Goal: Transaction & Acquisition: Purchase product/service

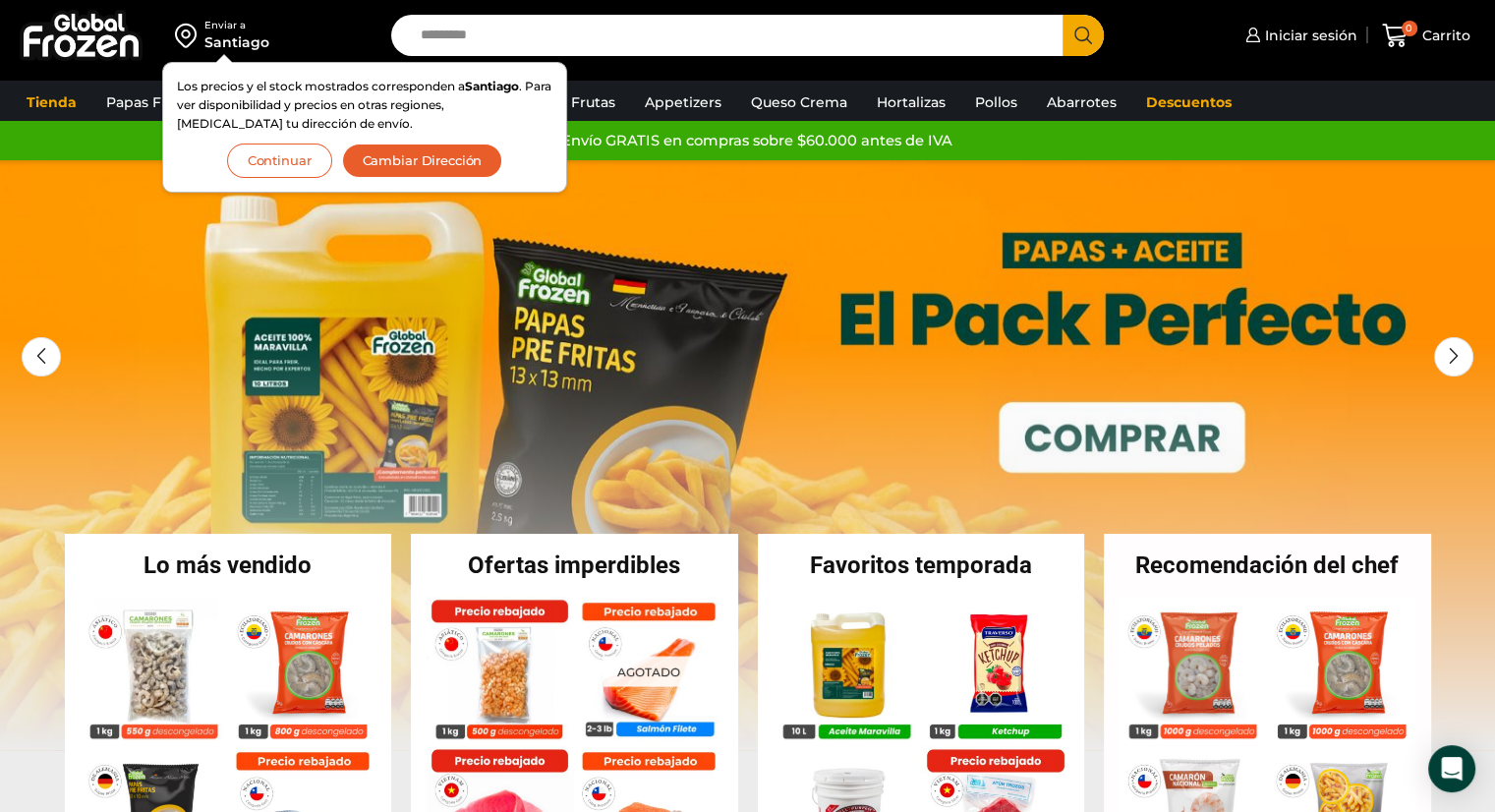
click at [295, 162] on button "Continuar" at bounding box center [280, 160] width 106 height 35
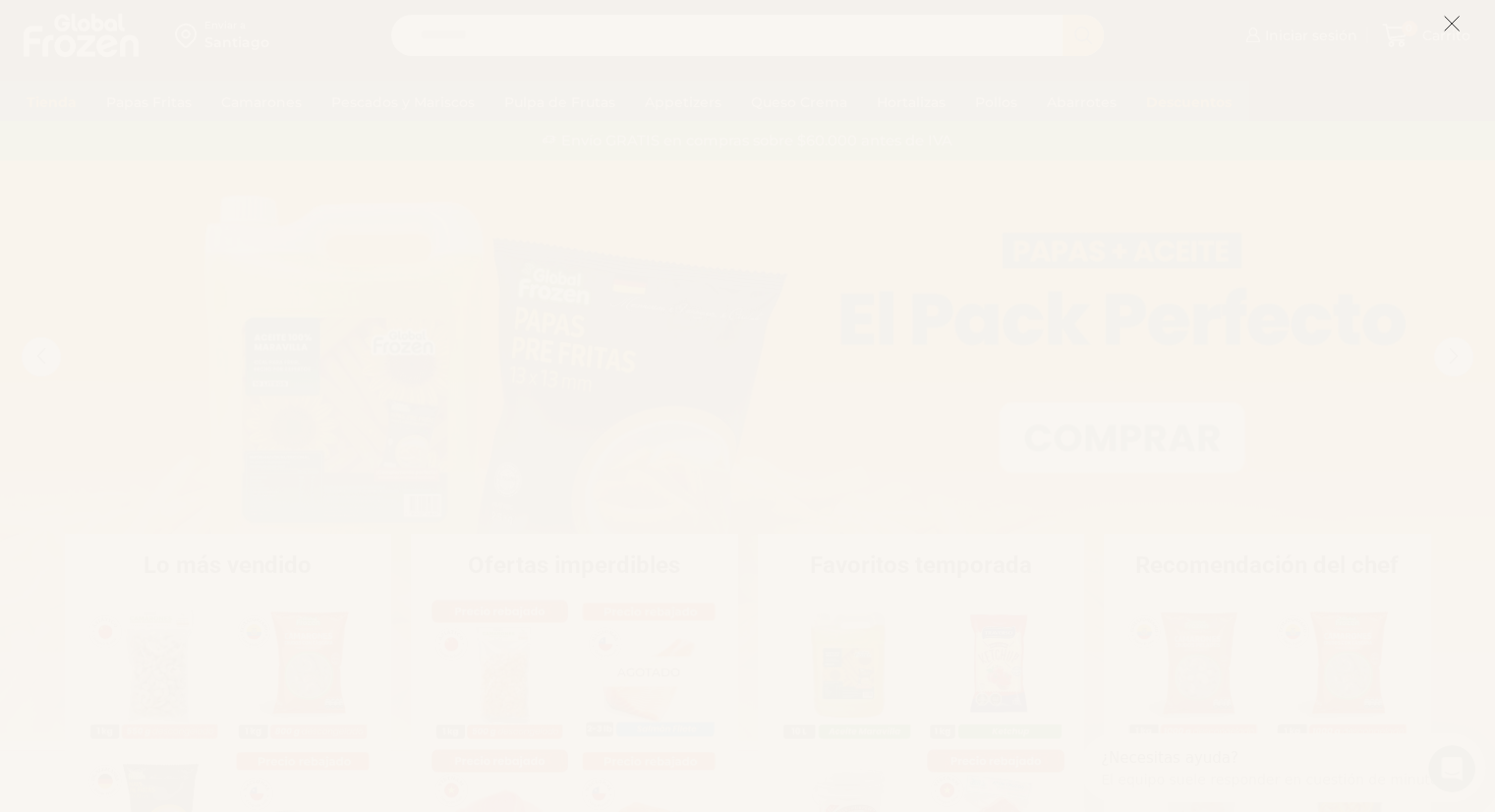
click at [1459, 37] on button at bounding box center [1452, 23] width 18 height 42
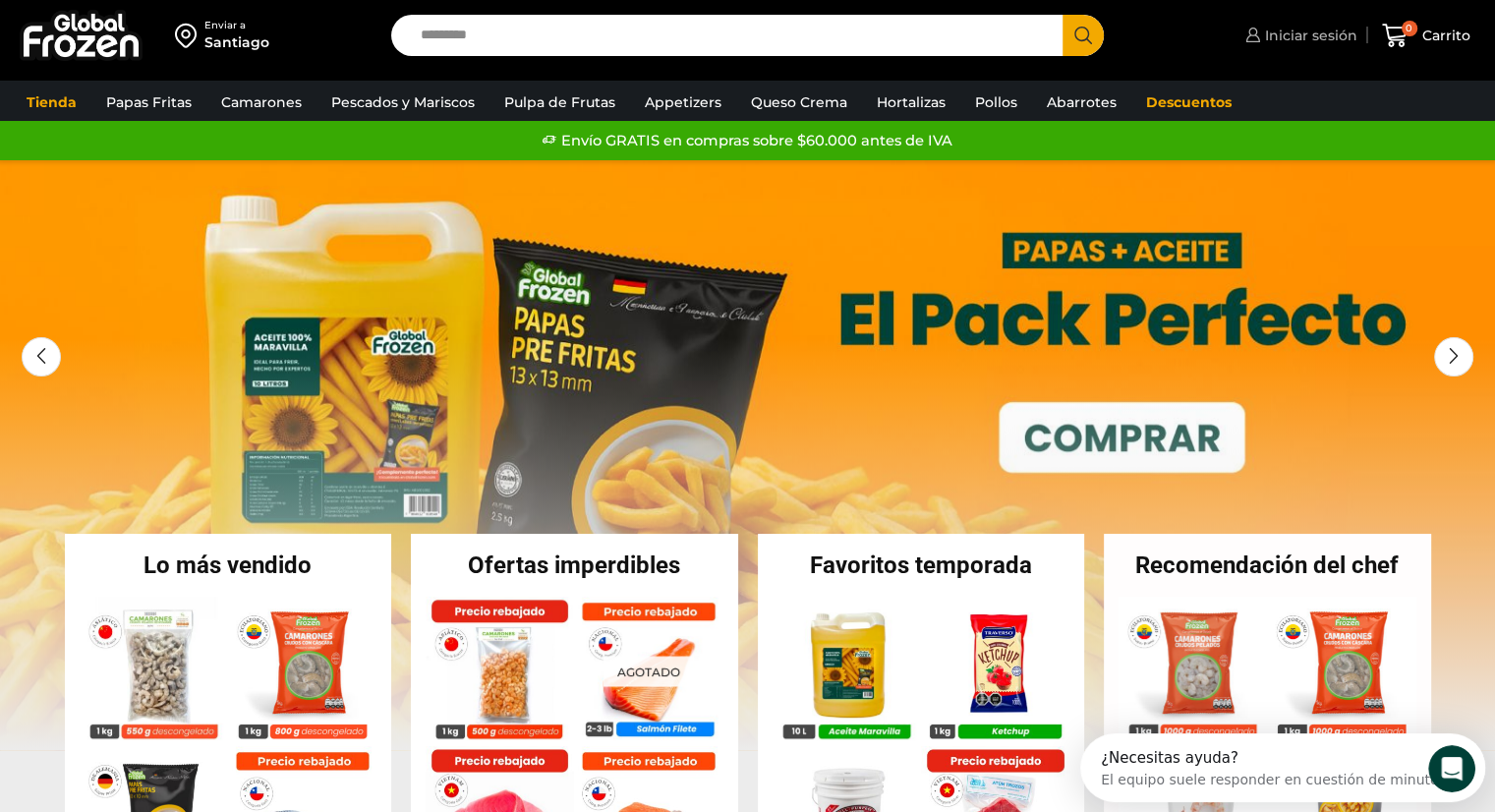
click at [1333, 40] on span "Iniciar sesión" at bounding box center [1309, 36] width 98 height 20
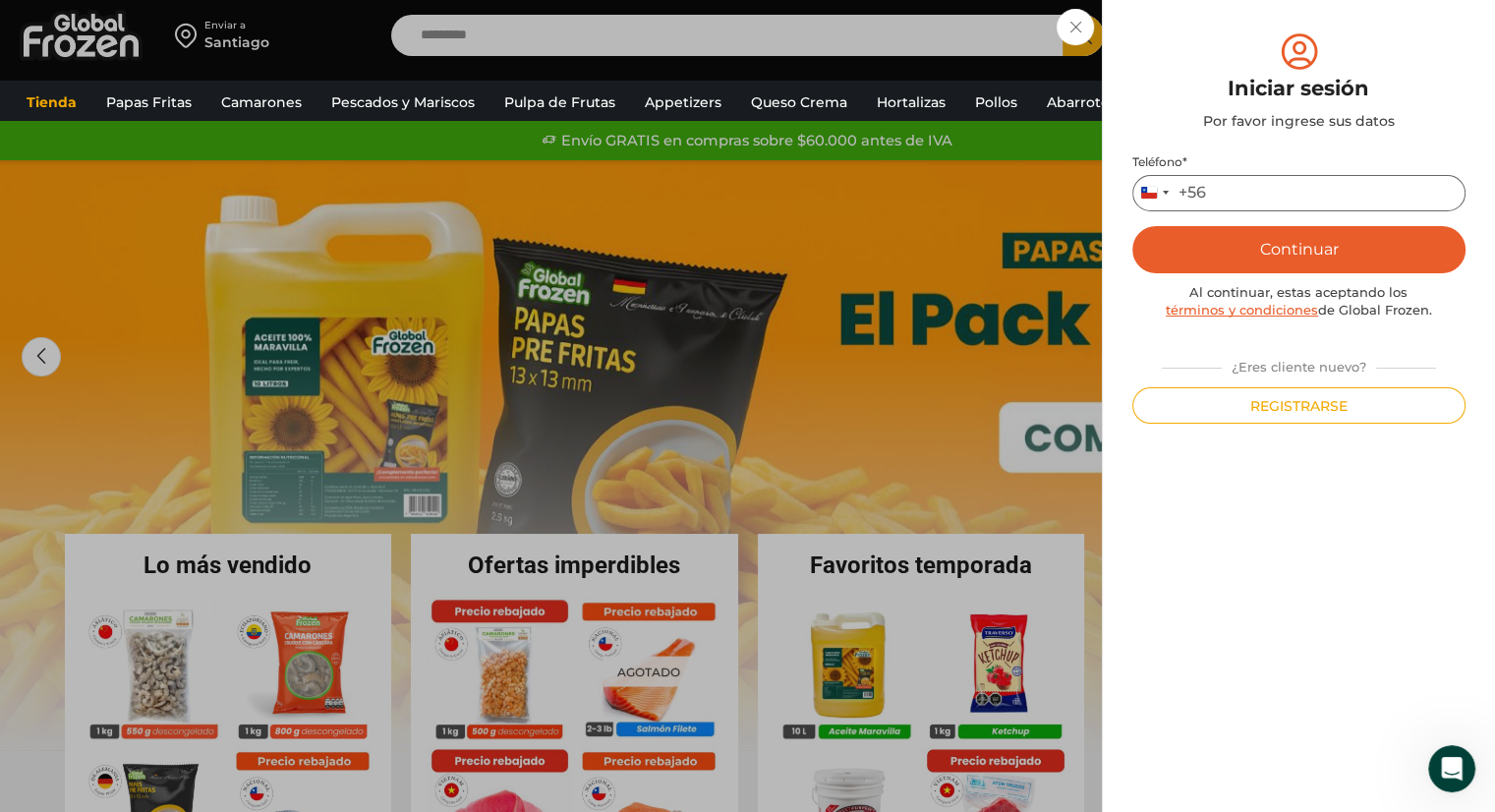
click at [1257, 201] on input "Teléfono *" at bounding box center [1299, 193] width 333 height 37
type input "*********"
click at [1255, 243] on button "Continuar" at bounding box center [1299, 249] width 333 height 47
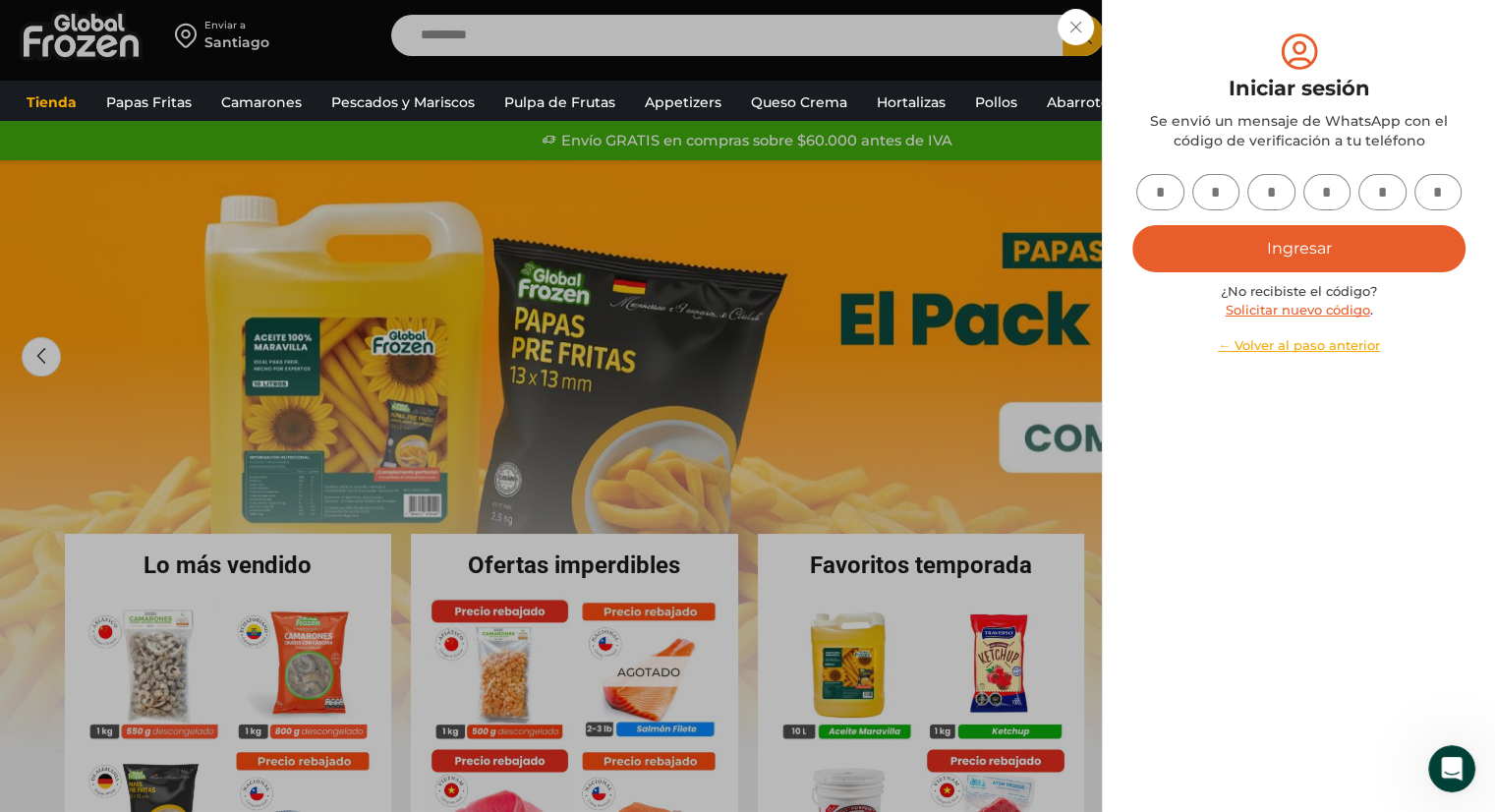
click at [1240, 29] on div "Iniciar sesión Mi cuenta Login Register Iniciar sesión Por favor ingrese sus da…" at bounding box center [1299, 36] width 117 height 40
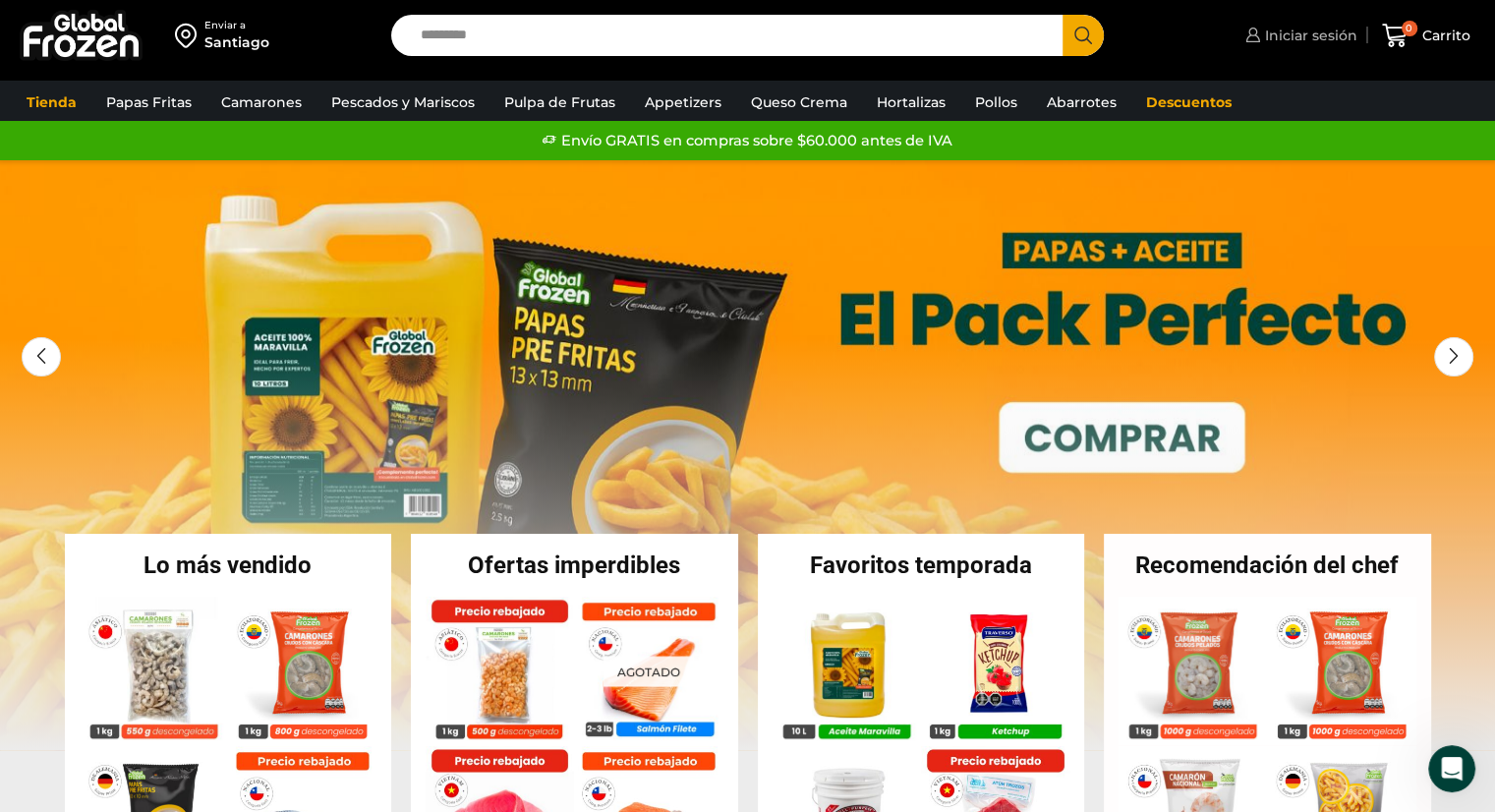
click at [1347, 33] on span "Iniciar sesión" at bounding box center [1309, 36] width 98 height 20
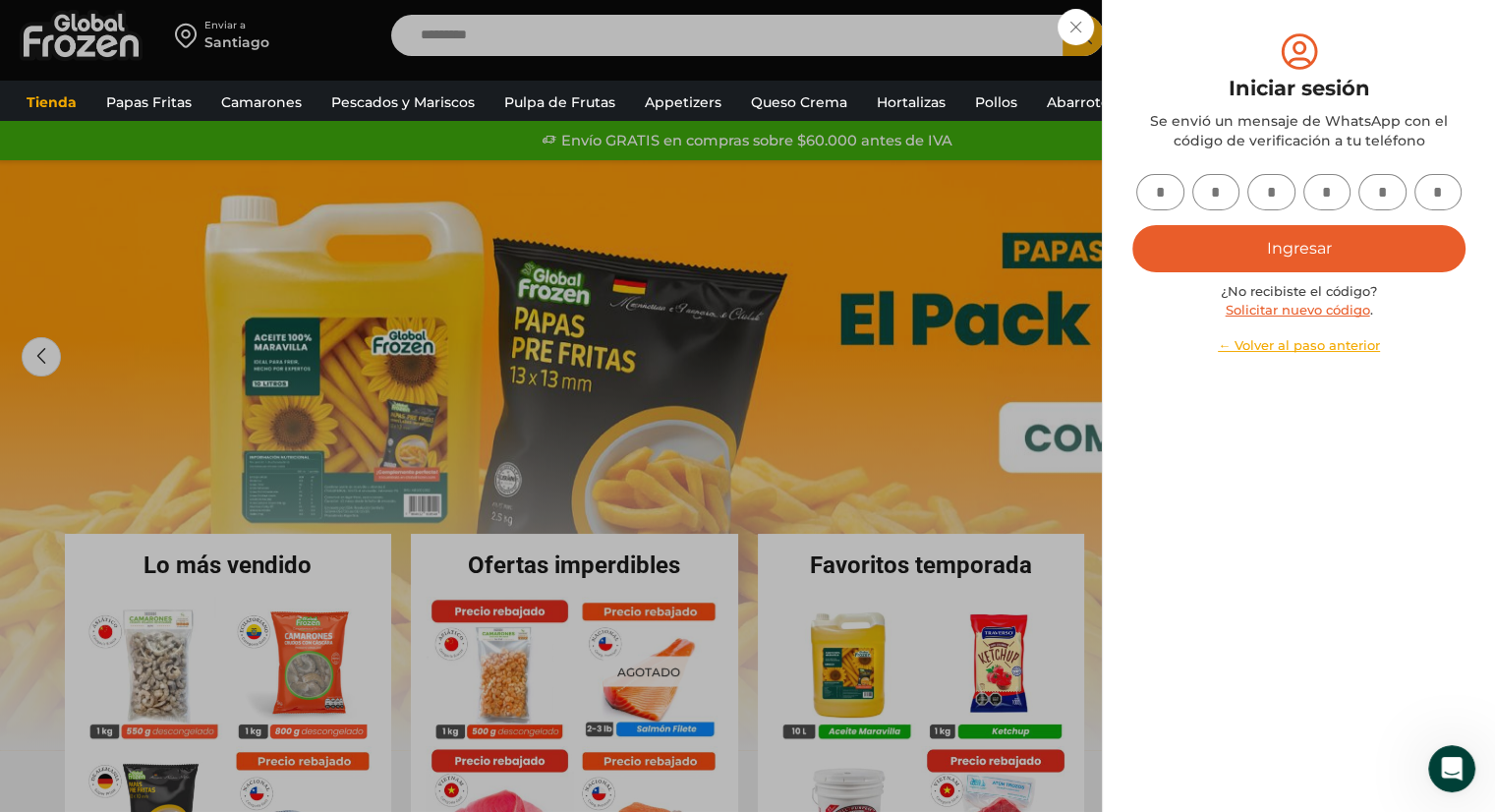
click at [1148, 198] on input "text" at bounding box center [1161, 192] width 48 height 37
type input "*"
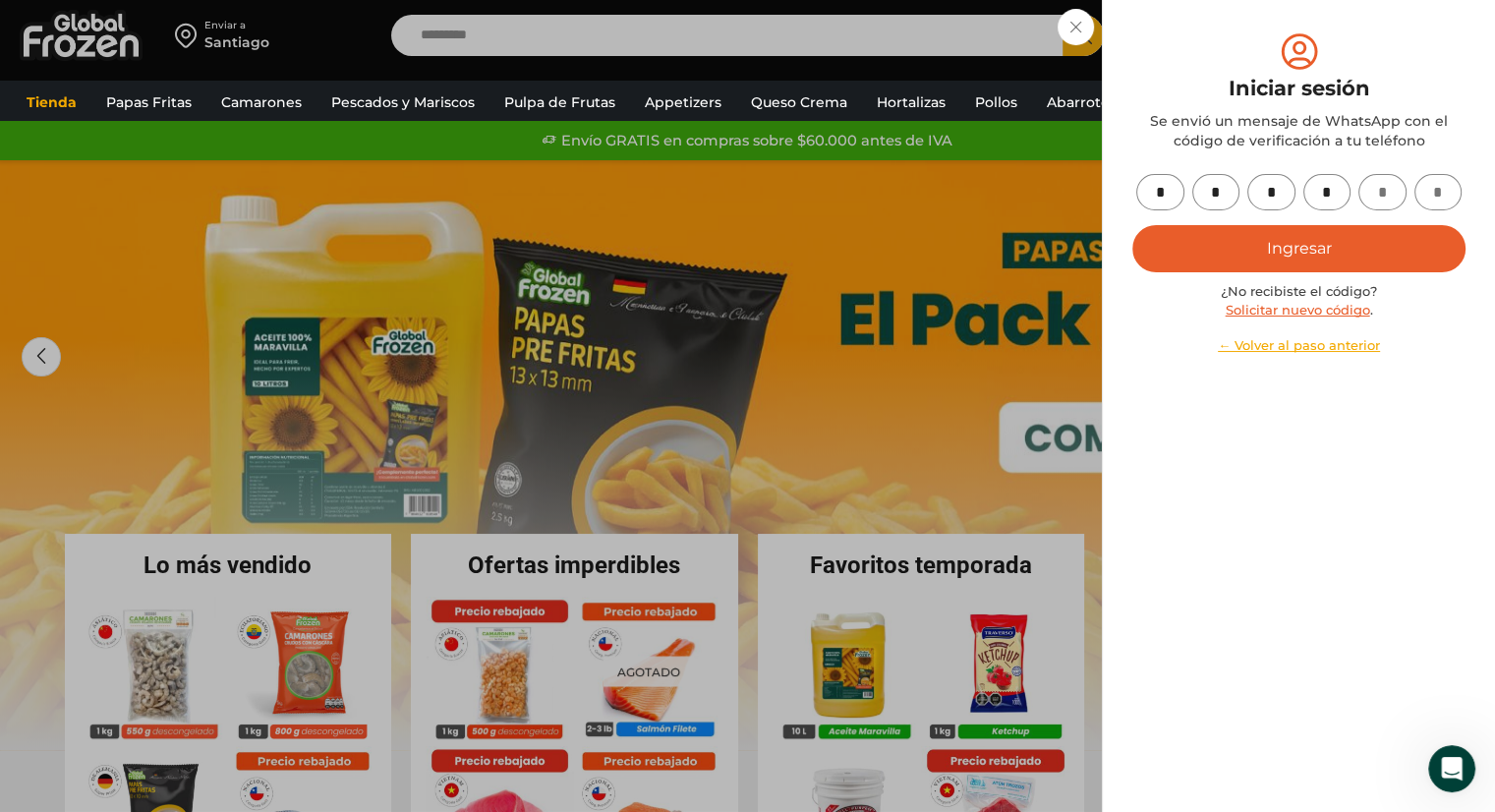
type input "*"
click at [1375, 245] on button "Ingresar" at bounding box center [1299, 248] width 333 height 47
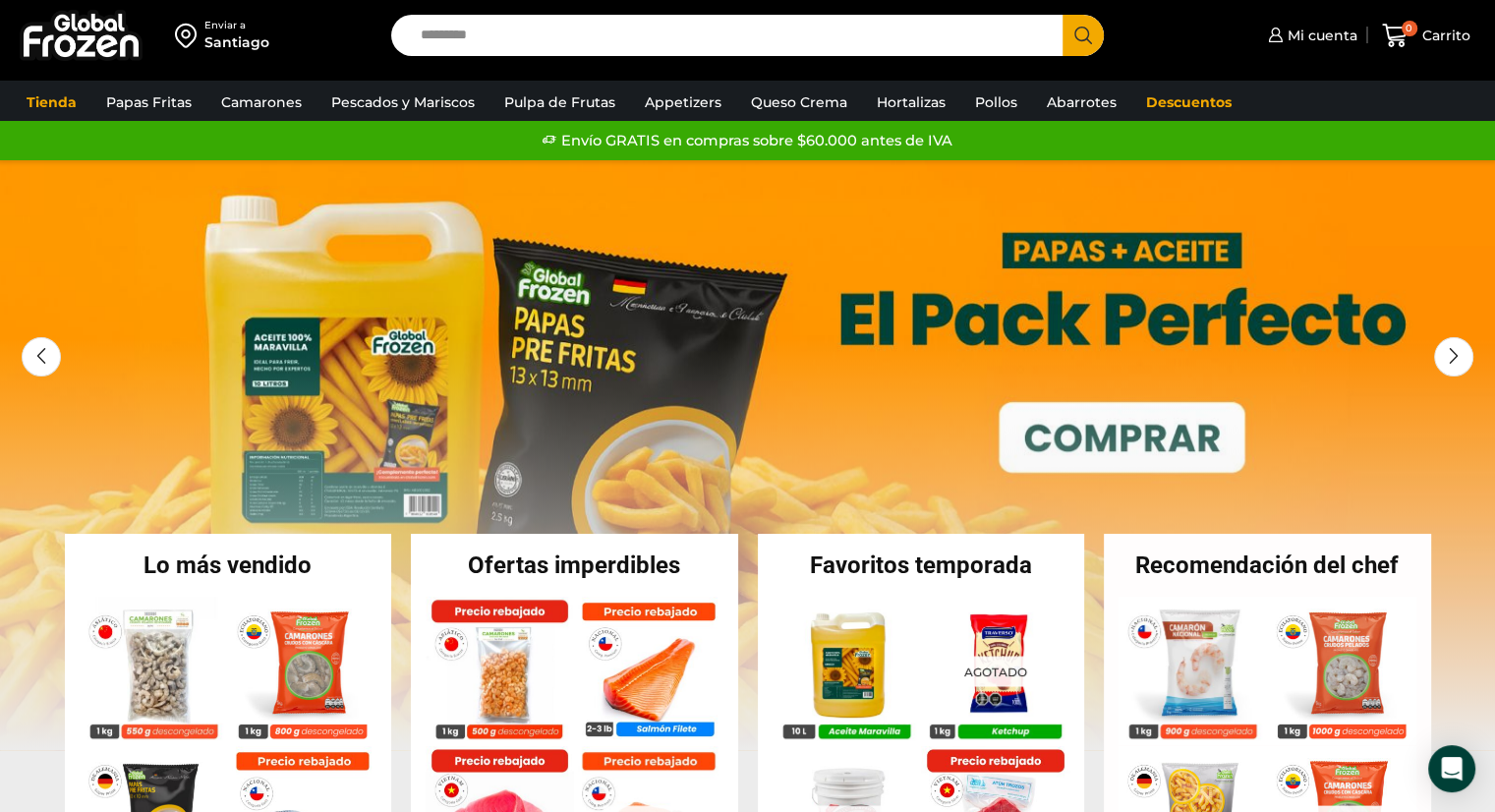
click at [216, 37] on div "Santiago" at bounding box center [236, 43] width 65 height 20
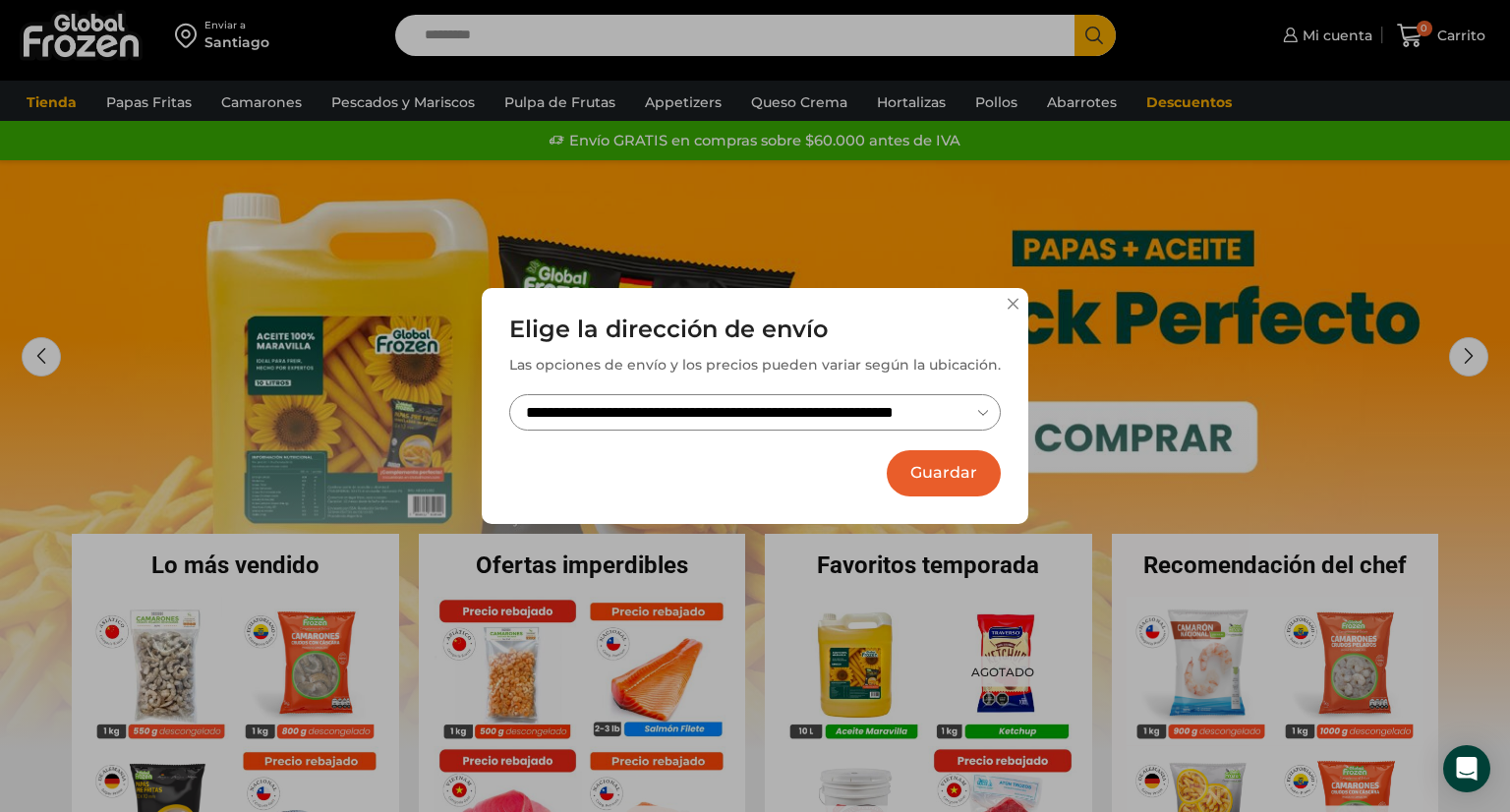
click at [948, 475] on button "Guardar" at bounding box center [944, 473] width 114 height 46
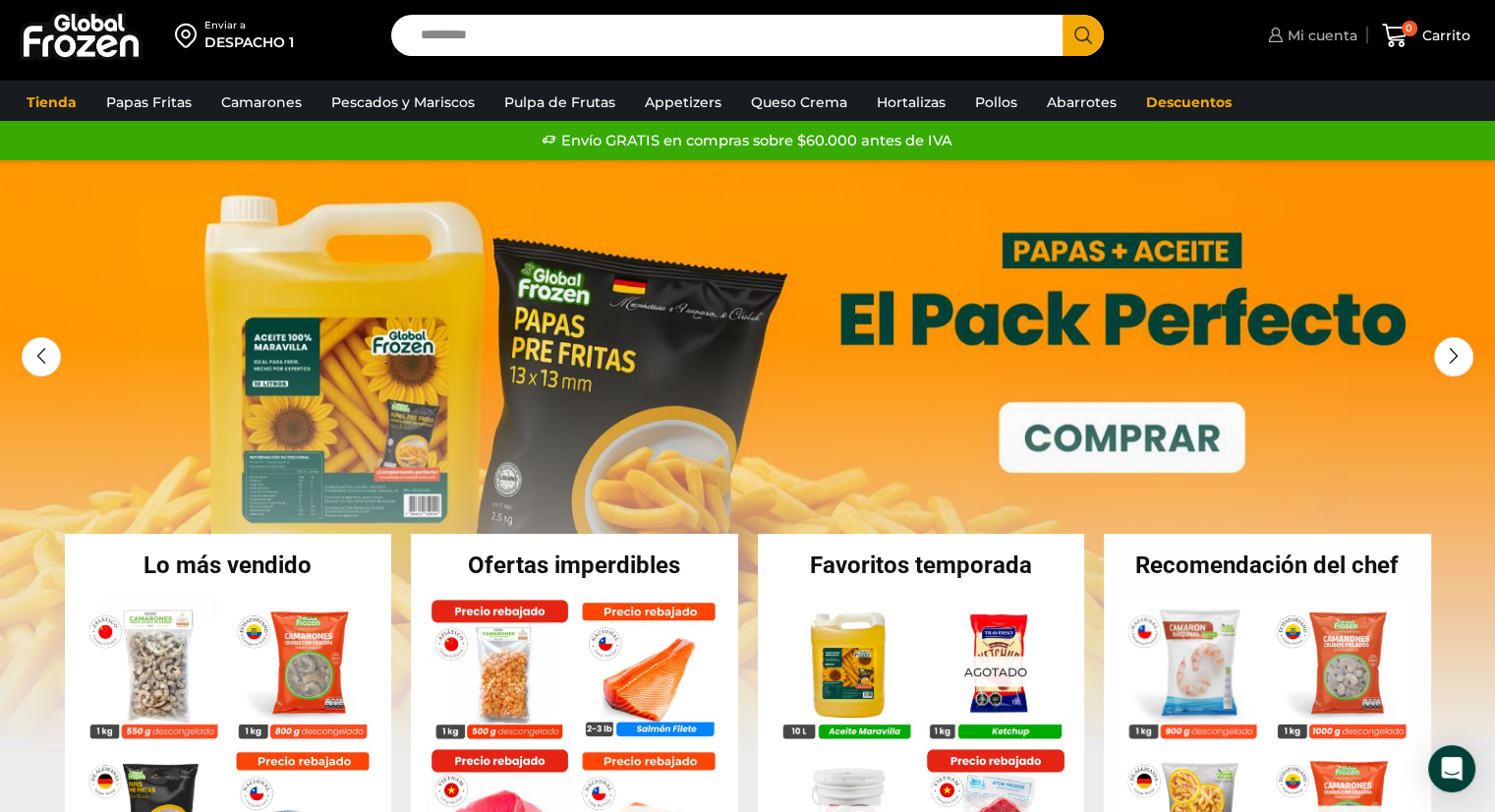
click at [1310, 45] on link "Mi cuenta" at bounding box center [1310, 36] width 95 height 40
click at [1310, 31] on span "Mi cuenta" at bounding box center [1320, 36] width 75 height 20
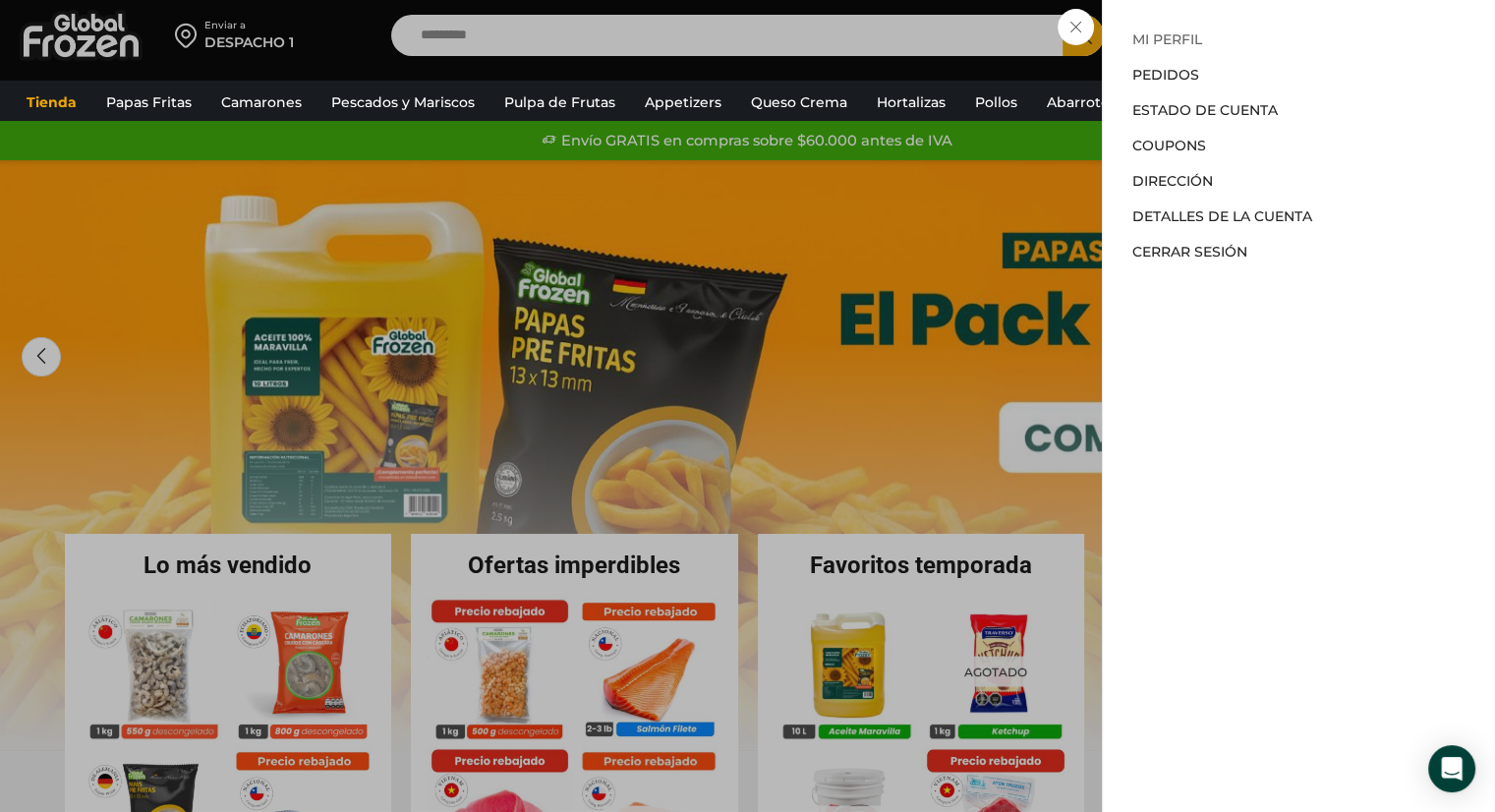
click at [1179, 40] on link "Mi perfil" at bounding box center [1168, 40] width 70 height 18
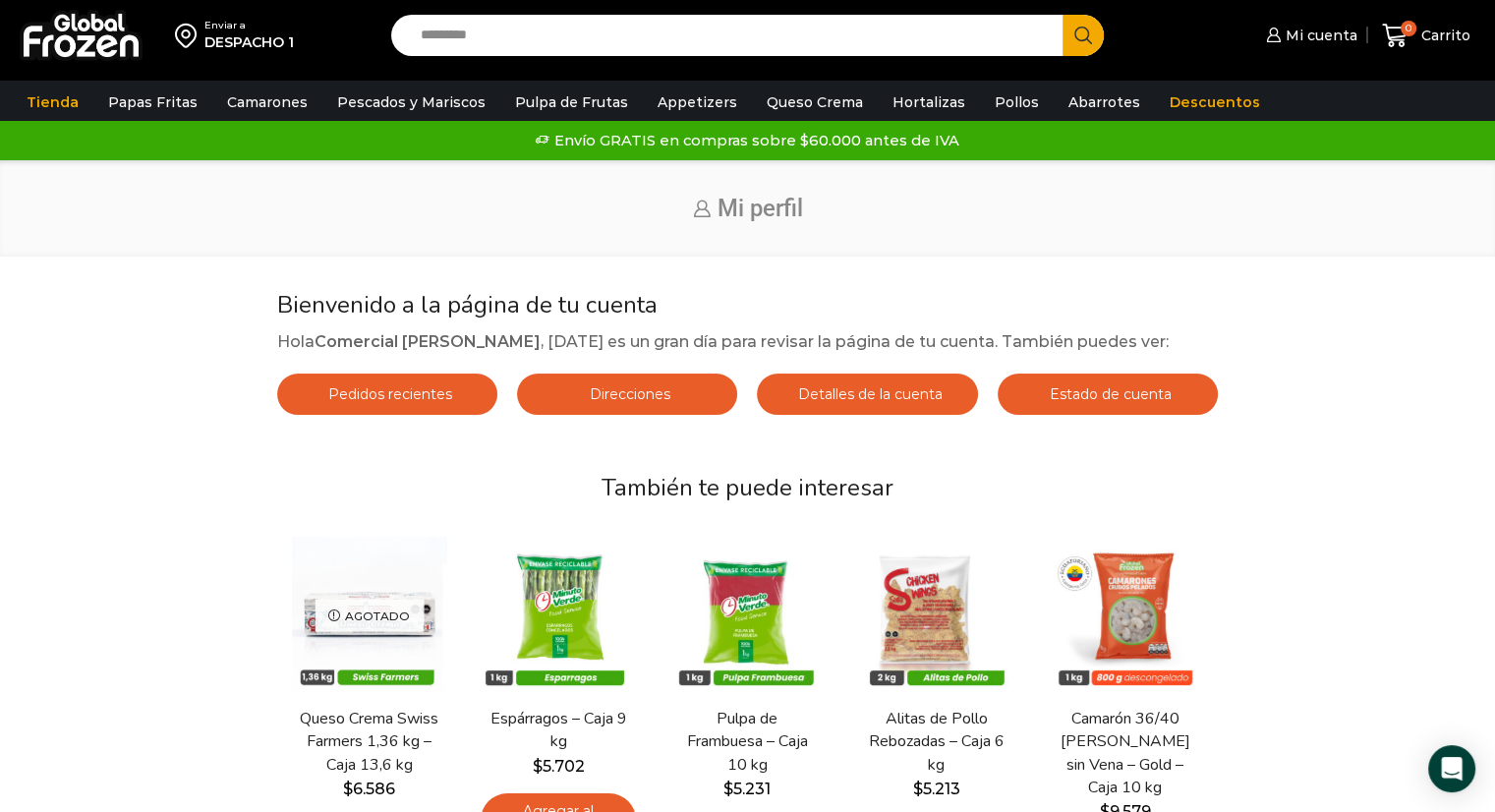
click at [917, 381] on link "Detalles de la cuenta" at bounding box center [867, 393] width 220 height 41
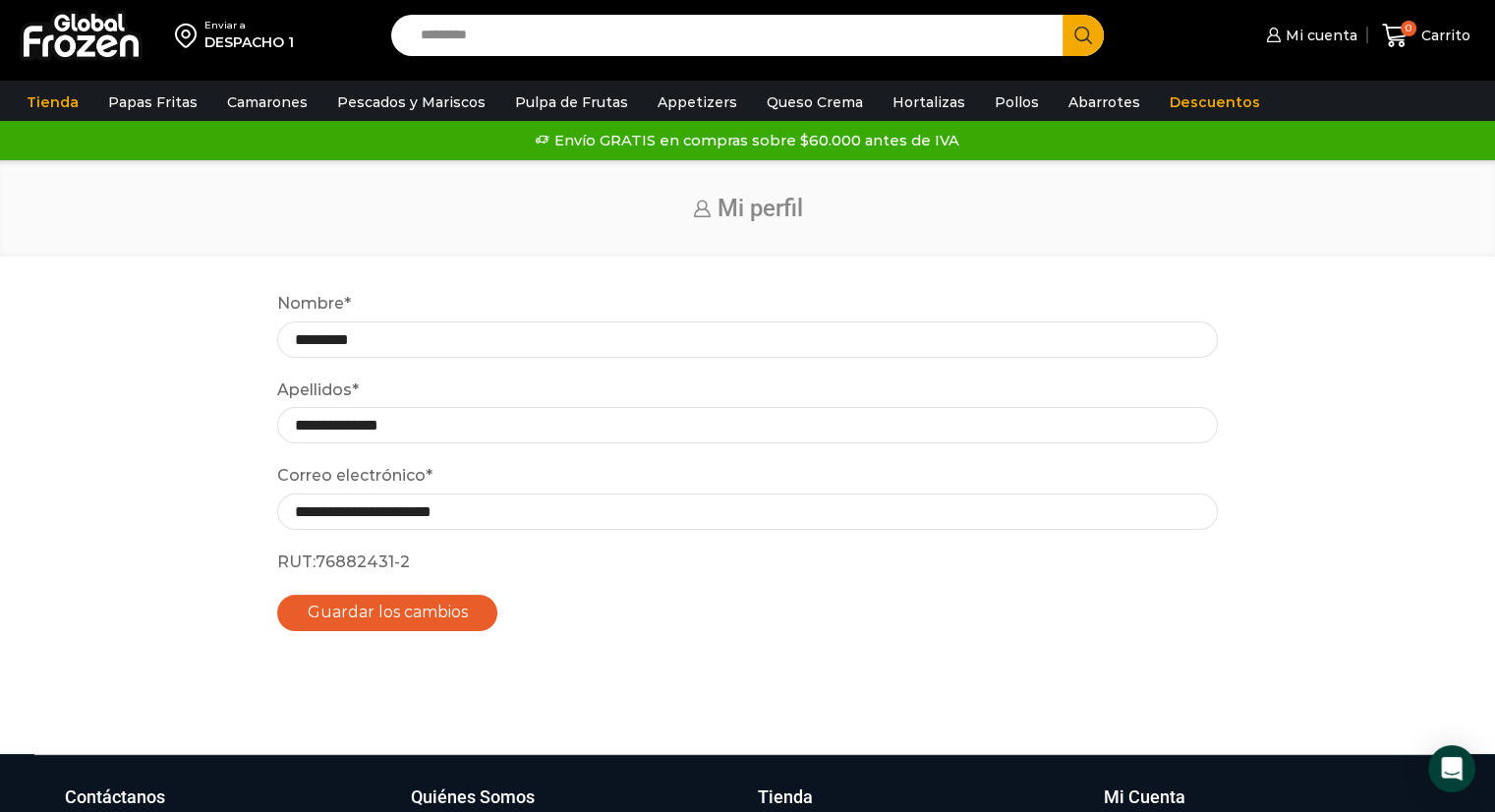
click at [410, 614] on button "Guardar los cambios" at bounding box center [388, 613] width 221 height 37
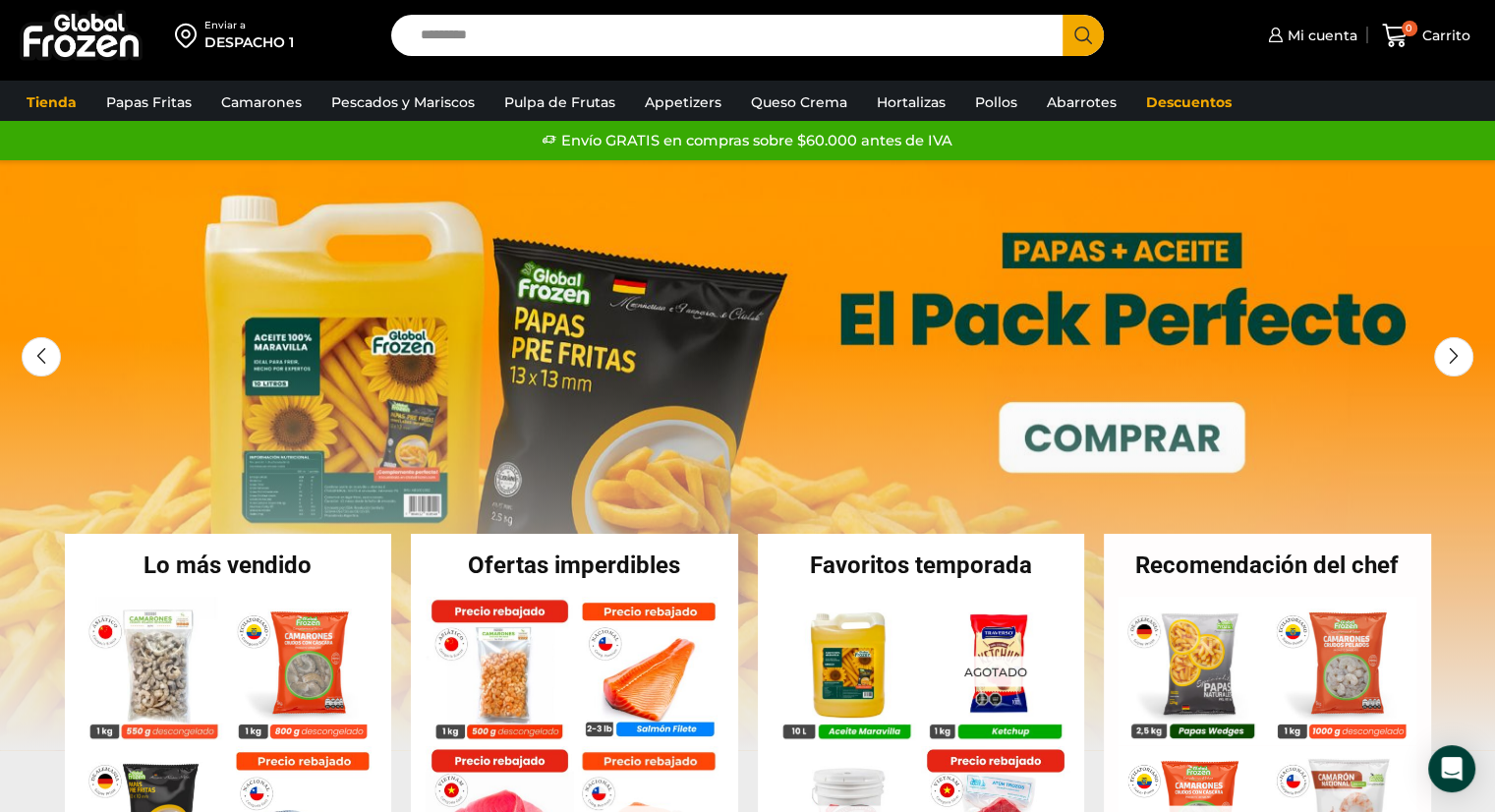
click at [232, 41] on div "DESPACHO 1" at bounding box center [249, 43] width 90 height 20
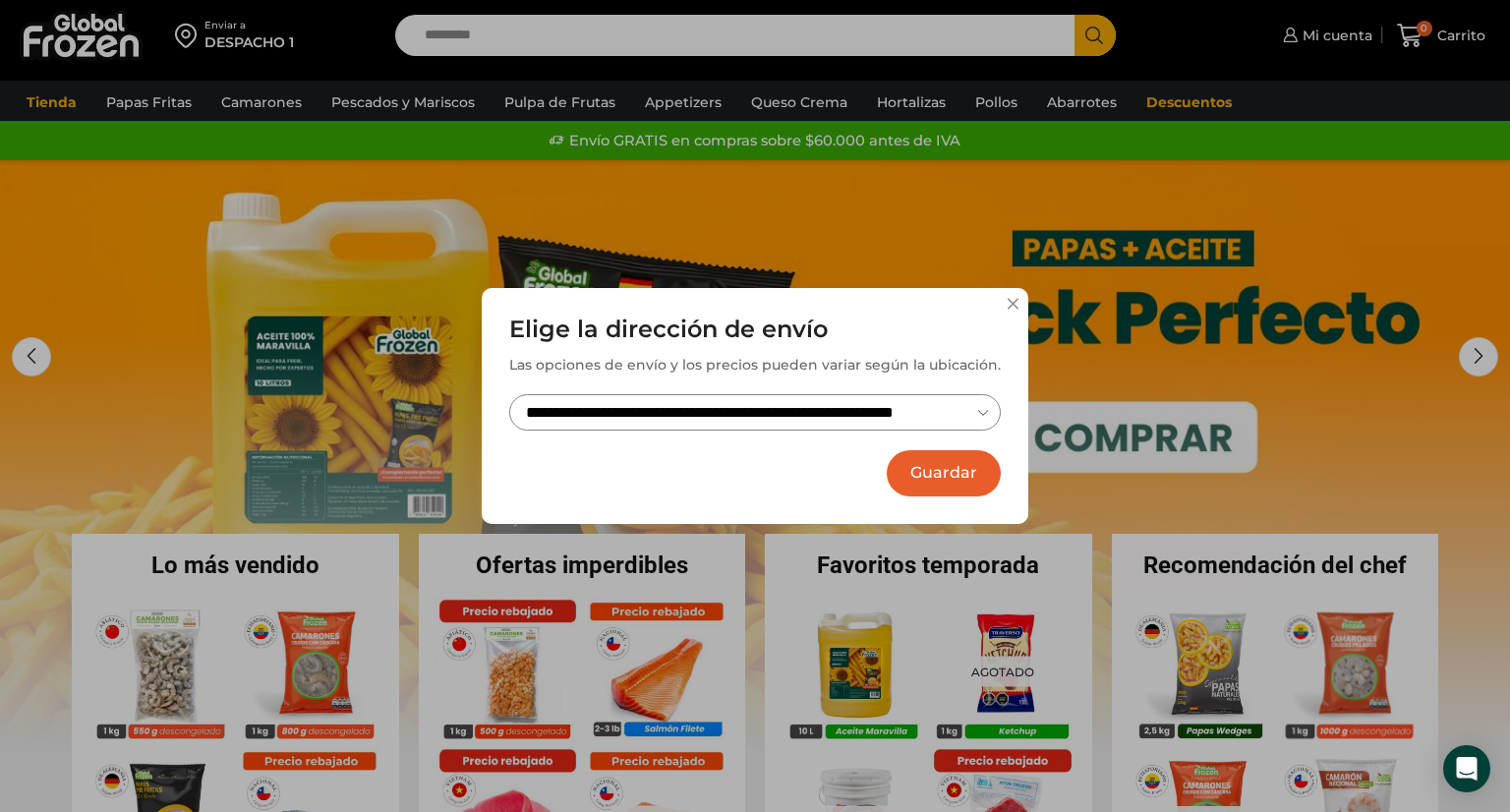
drag, startPoint x: 965, startPoint y: 462, endPoint x: 892, endPoint y: 305, distance: 173.1
click at [964, 462] on button "Guardar" at bounding box center [944, 473] width 114 height 46
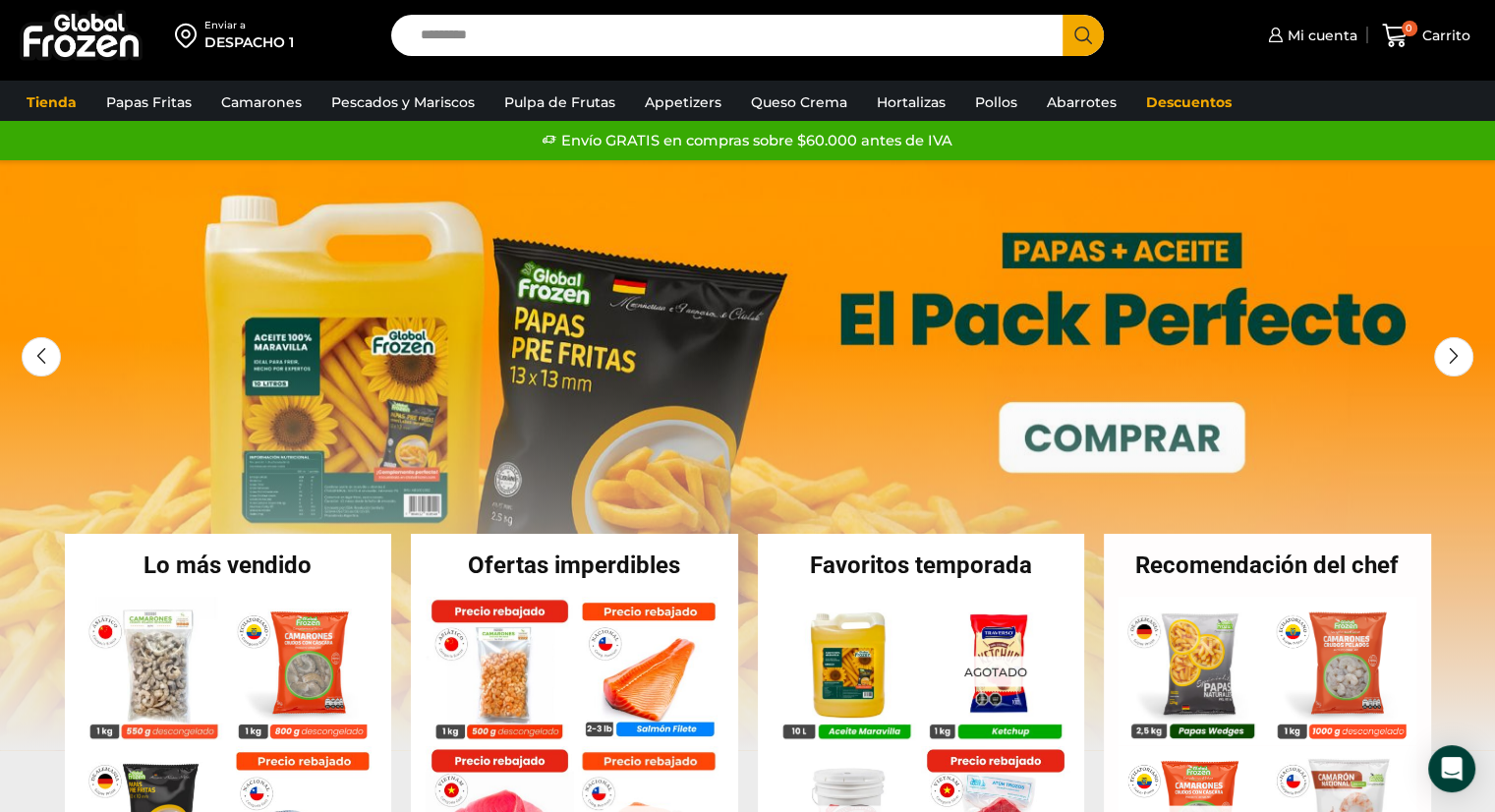
click at [627, 28] on input "Search input" at bounding box center [733, 35] width 643 height 41
type input "***"
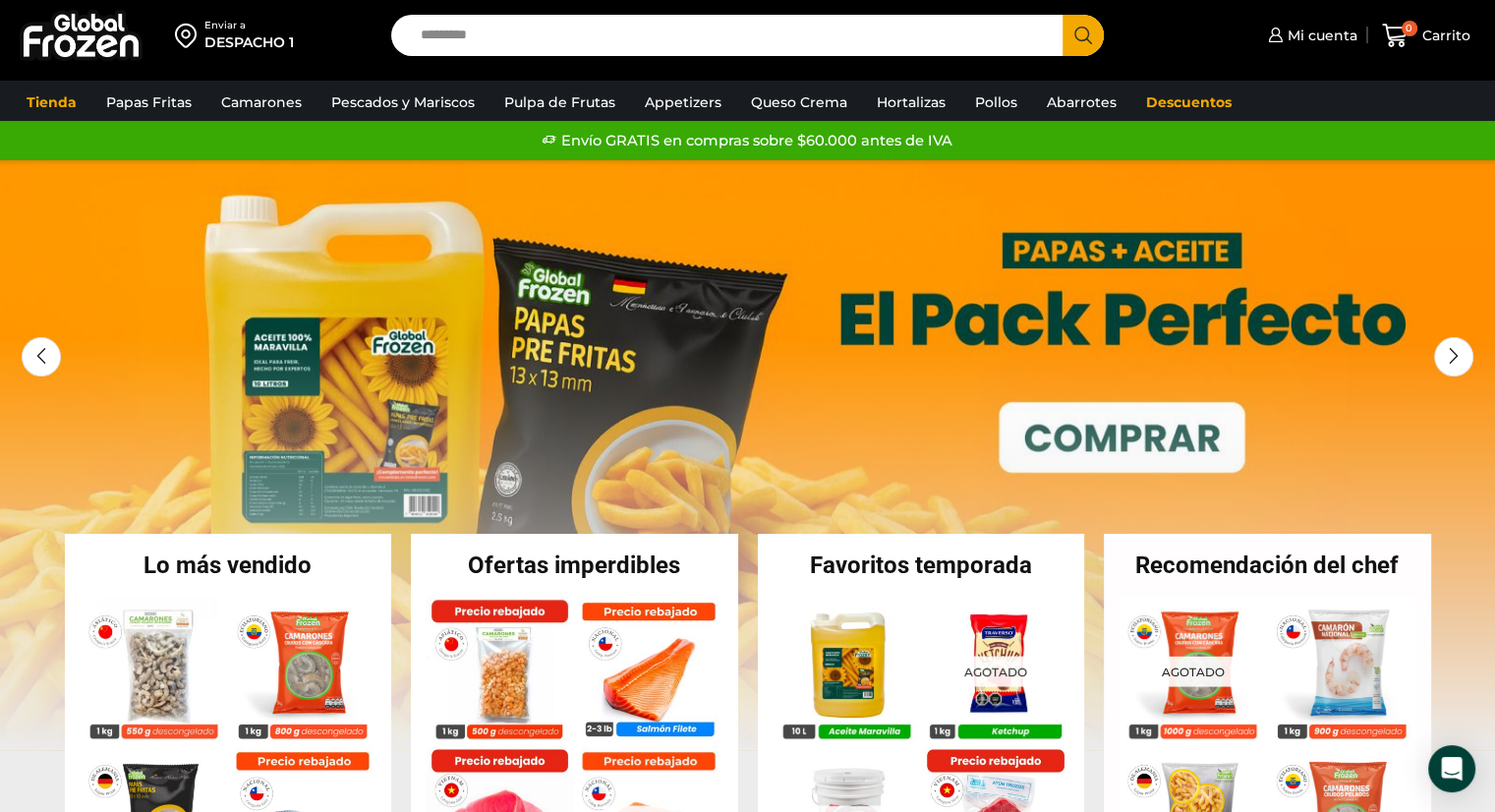
click at [621, 36] on input "Search input" at bounding box center [733, 35] width 643 height 41
type input "******"
click at [1063, 15] on button "Search" at bounding box center [1083, 35] width 41 height 41
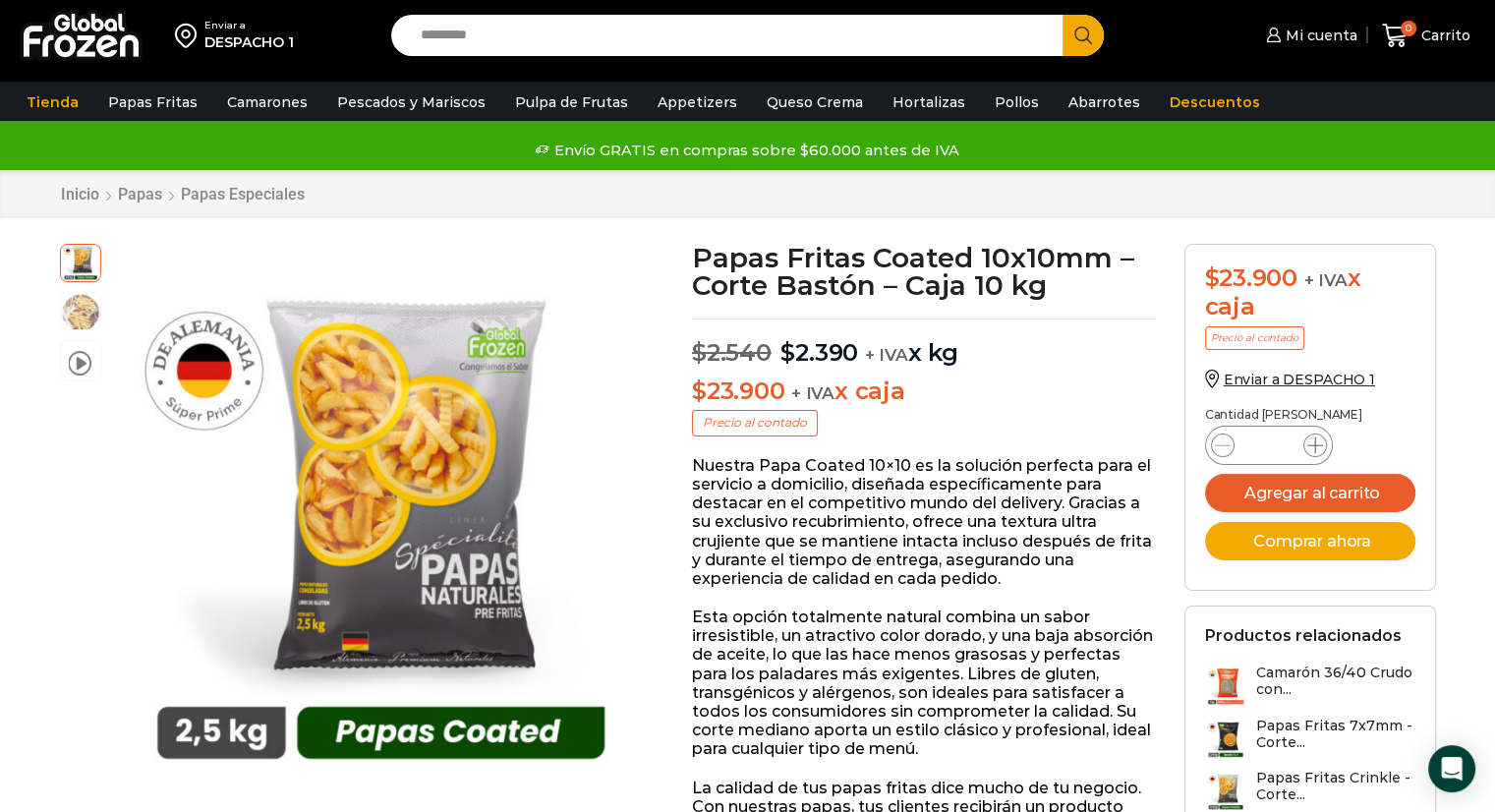
click at [1310, 453] on span at bounding box center [1316, 446] width 24 height 24
click at [1326, 436] on div "Papas Fritas Coated 10x10mm - Corte Bastón - Caja 10 kg cantidad *" at bounding box center [1269, 446] width 127 height 40
click at [1321, 440] on icon at bounding box center [1316, 446] width 16 height 16
click at [1318, 449] on icon at bounding box center [1316, 446] width 16 height 16
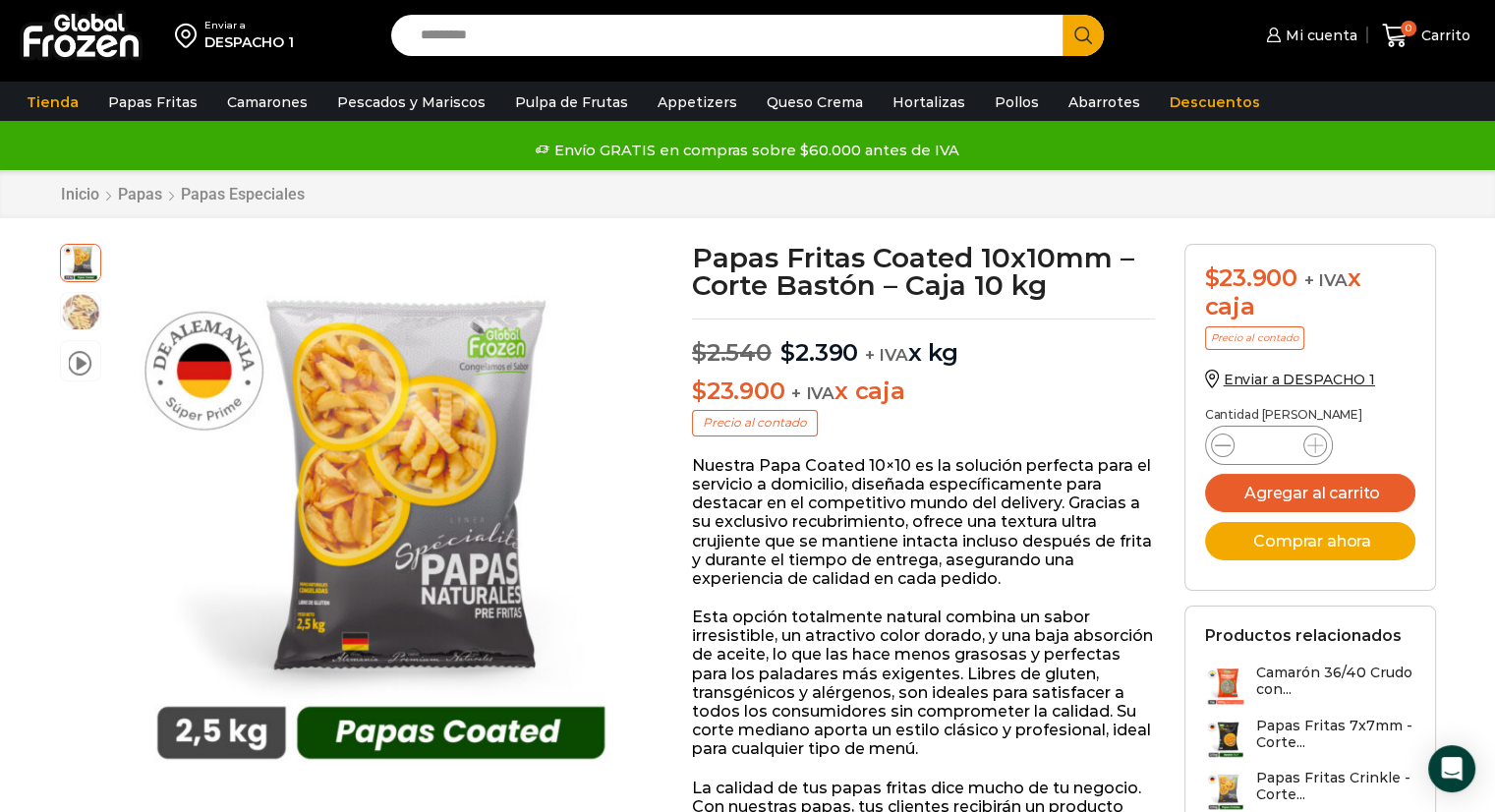
click at [1231, 448] on span at bounding box center [1223, 446] width 24 height 24
click at [1314, 440] on icon at bounding box center [1316, 446] width 16 height 16
type input "*"
click at [1314, 440] on icon at bounding box center [1316, 446] width 16 height 16
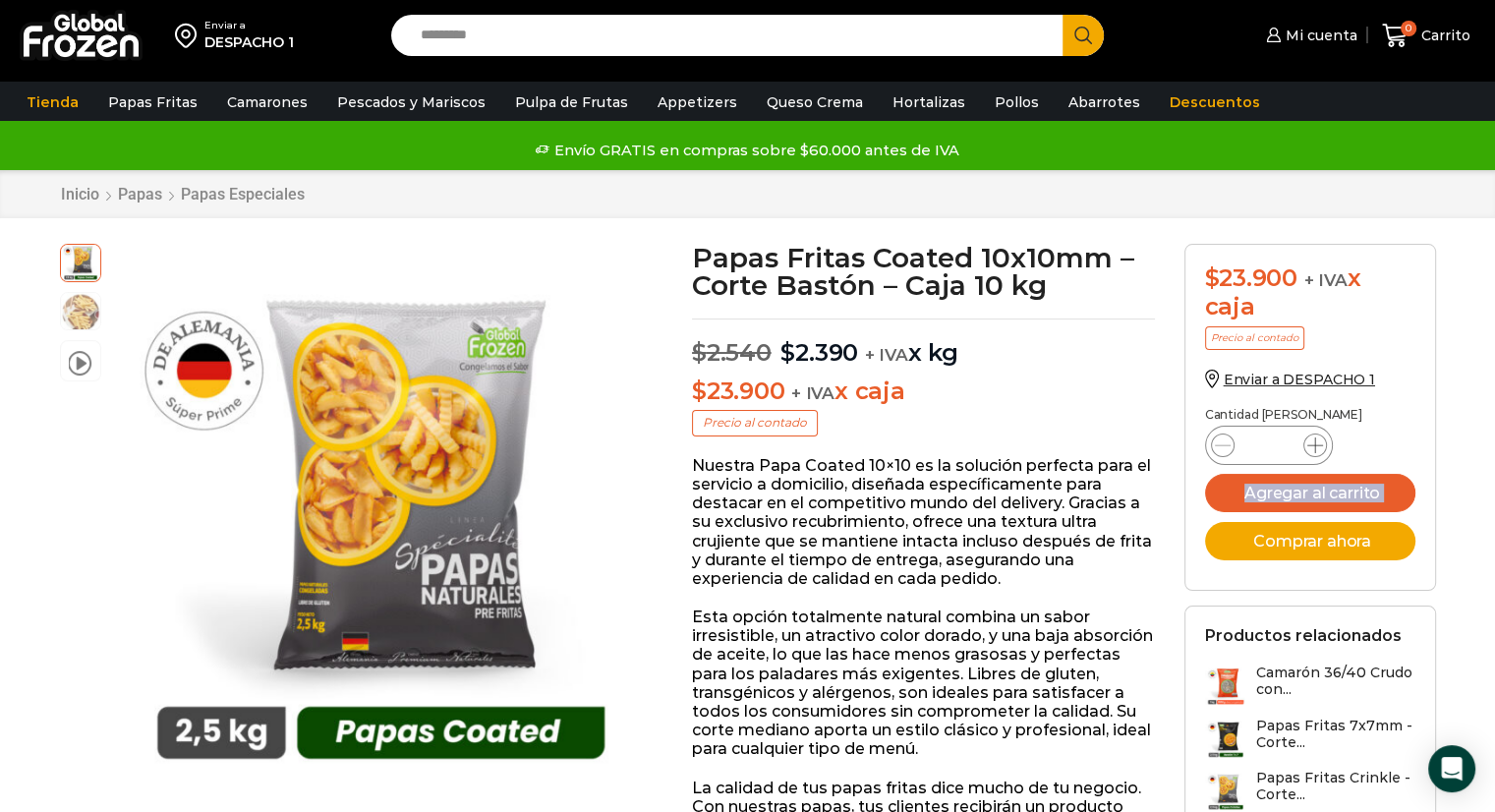
drag, startPoint x: 1314, startPoint y: 440, endPoint x: 1323, endPoint y: 443, distance: 9.5
click at [1315, 440] on icon at bounding box center [1316, 446] width 16 height 16
click at [1371, 432] on div "Papas Fritas Coated 10x10mm - Corte Bastón - Caja 10 kg cantidad *" at bounding box center [1310, 446] width 210 height 38
click at [1267, 440] on input "*" at bounding box center [1269, 446] width 38 height 28
type input "*"
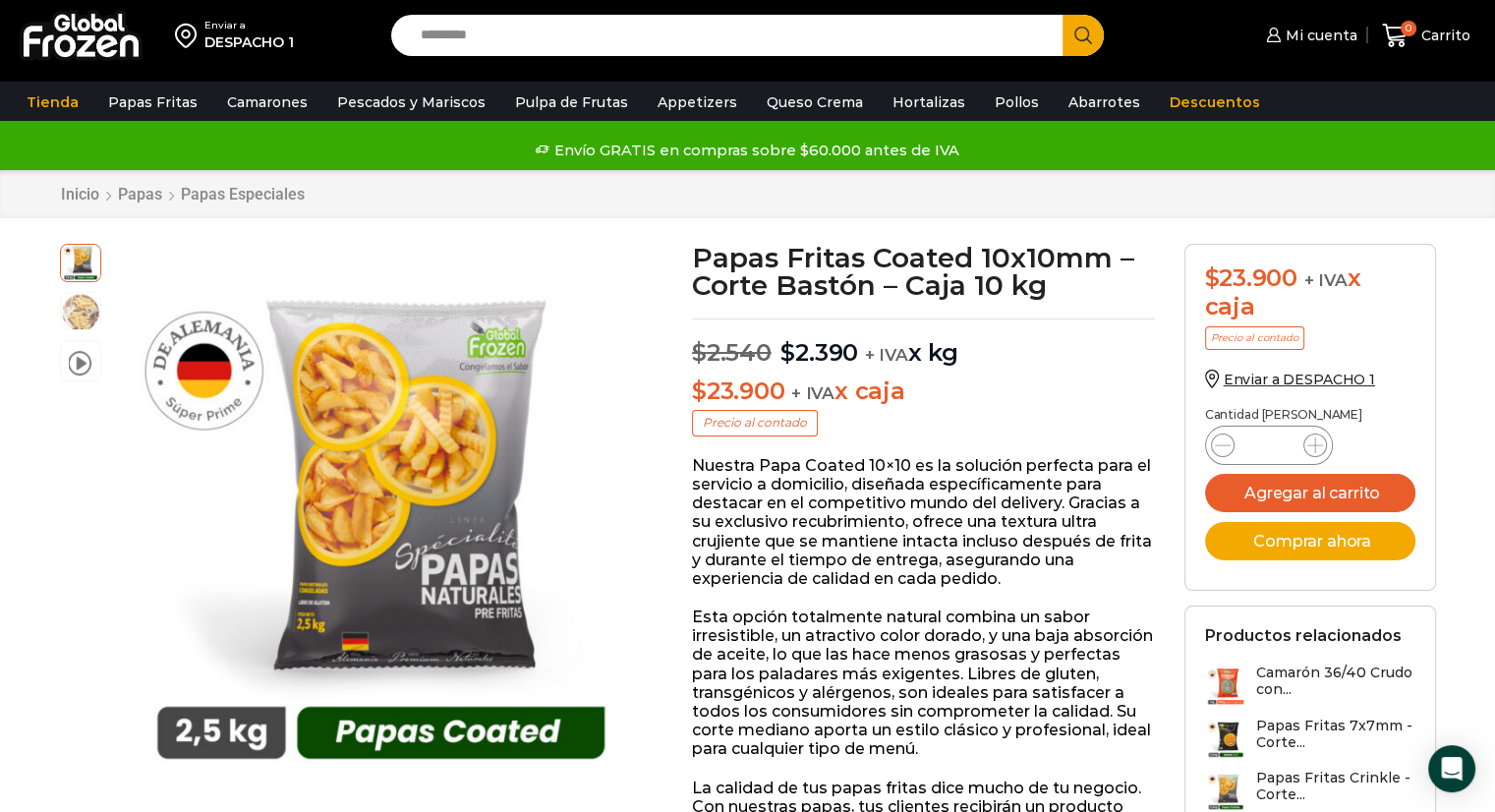
click at [1431, 386] on form "$ 23.900 + IVA x caja Precio al contado Enviar a DESPACHO 1 Cantidad de cajas P…" at bounding box center [1310, 417] width 252 height 347
click at [1354, 494] on button "Agregar al carrito" at bounding box center [1310, 493] width 210 height 39
